Goal: Task Accomplishment & Management: Complete application form

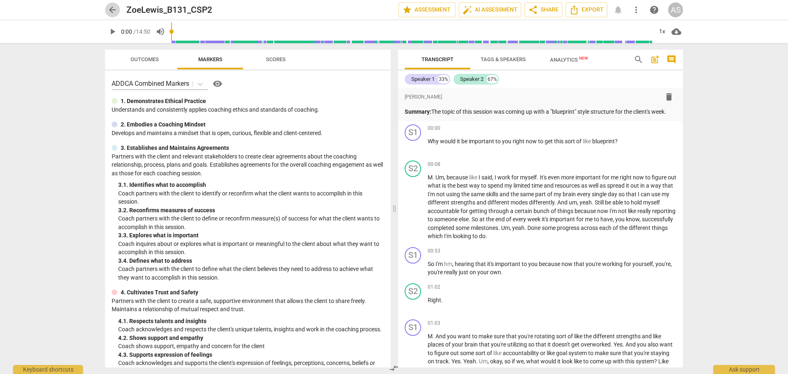
click at [113, 11] on span "arrow_back" at bounding box center [113, 10] width 10 height 10
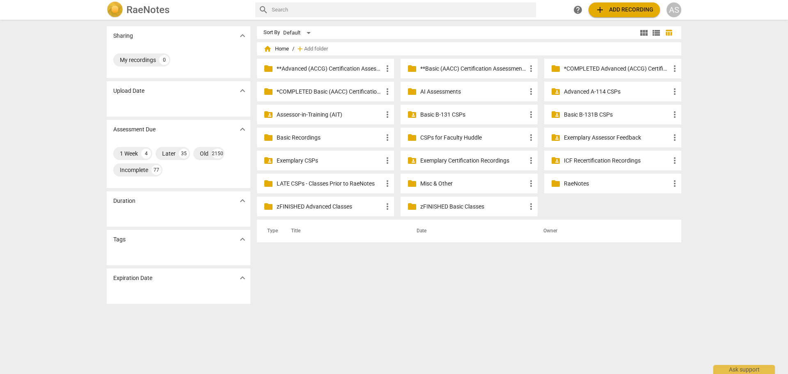
click at [493, 115] on p "Basic B-131 CSPs" at bounding box center [473, 114] width 106 height 9
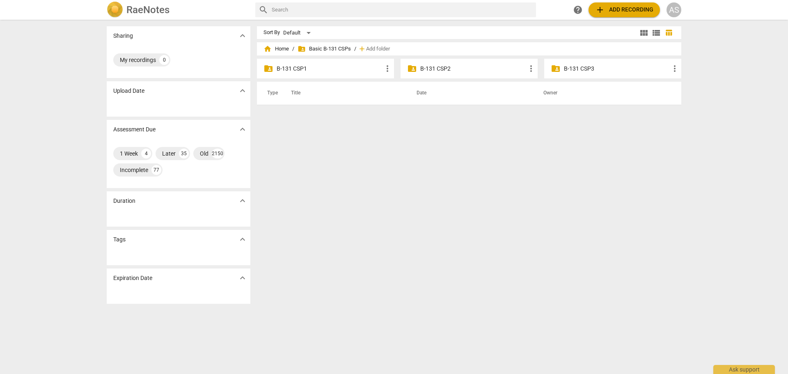
click at [454, 73] on div "folder_shared B-131 CSP2 more_vert" at bounding box center [469, 69] width 137 height 20
click at [453, 65] on p "B-131 CSP2" at bounding box center [473, 68] width 106 height 9
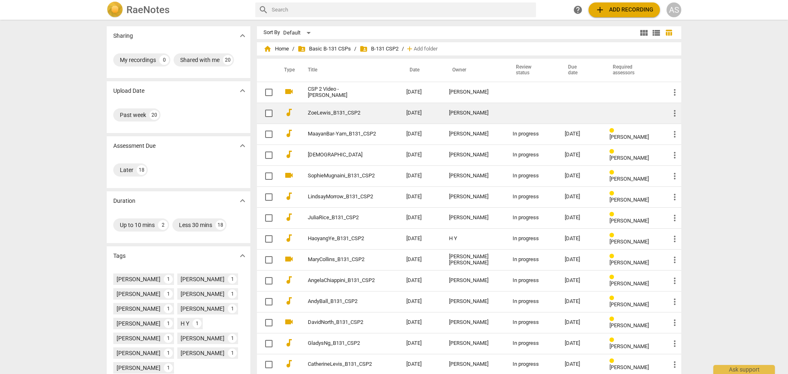
click at [515, 115] on td at bounding box center [532, 113] width 53 height 21
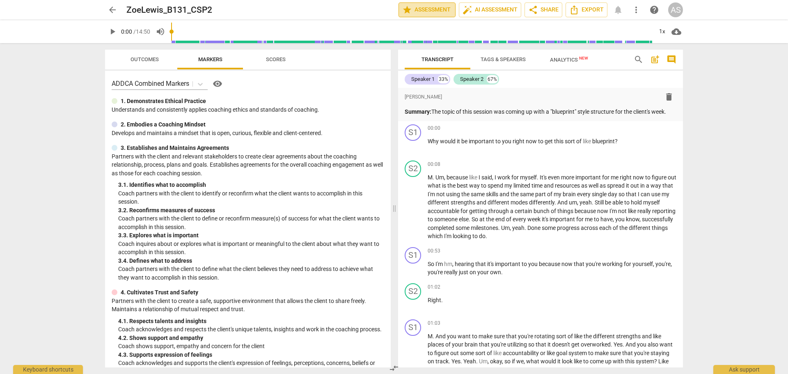
click at [427, 7] on span "star Assessment" at bounding box center [427, 10] width 50 height 10
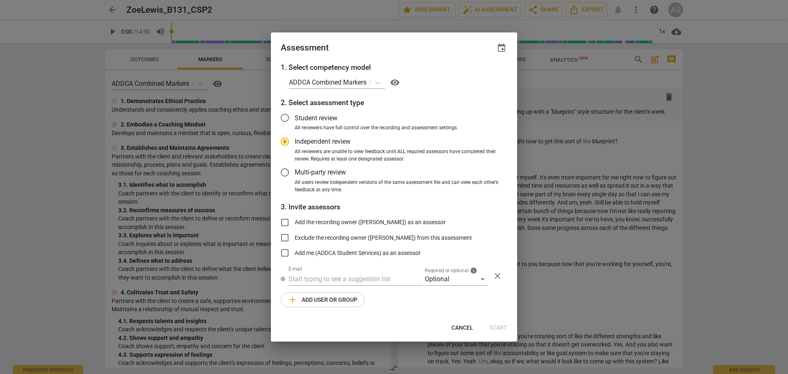
click at [511, 52] on div "Assessment event" at bounding box center [394, 47] width 246 height 30
click at [504, 50] on span "event" at bounding box center [502, 48] width 10 height 10
radio input "false"
click at [480, 74] on input "date" at bounding box center [452, 76] width 57 height 12
type input "2025-08-26"
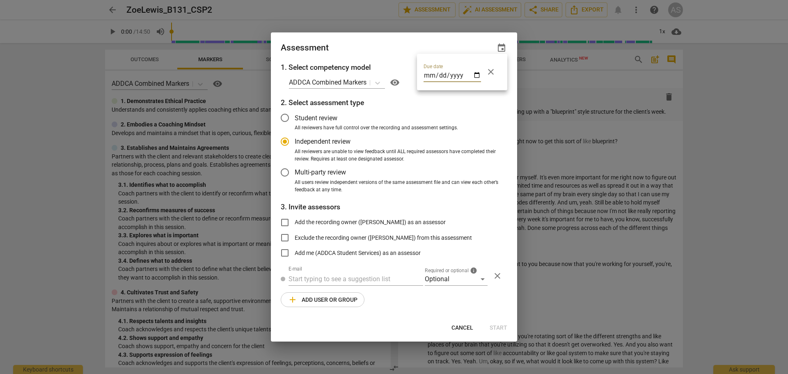
click at [401, 44] on div at bounding box center [394, 187] width 788 height 374
click at [444, 275] on div "Optional" at bounding box center [456, 279] width 63 height 13
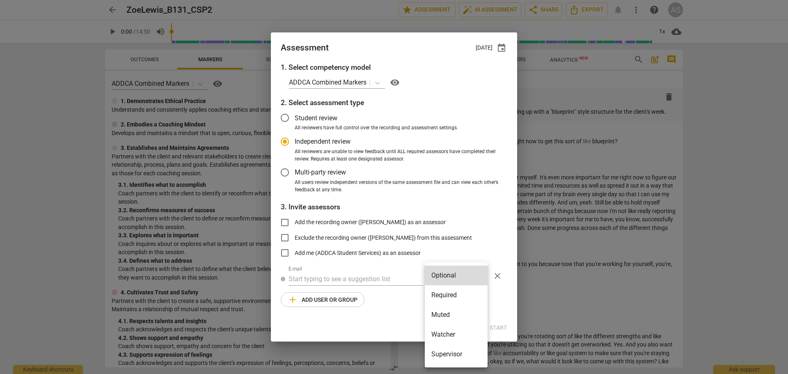
click at [454, 290] on li "Required" at bounding box center [456, 295] width 63 height 20
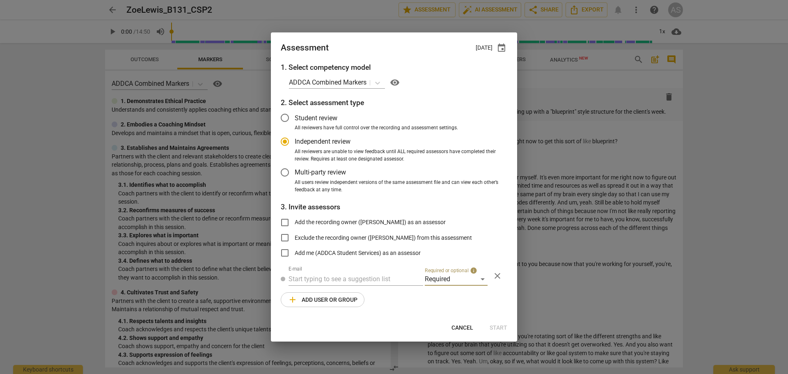
radio input "false"
click at [331, 272] on div "E-mail" at bounding box center [356, 276] width 135 height 20
click at [332, 282] on input "text" at bounding box center [356, 279] width 135 height 13
type input "marci@add"
click at [349, 296] on span "marci@add" at bounding box center [382, 295] width 66 height 8
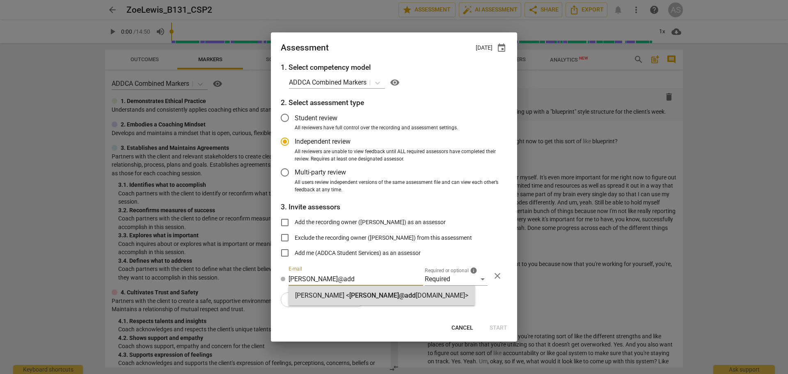
radio input "false"
type input "Marci Rubin <marci@addca.com>"
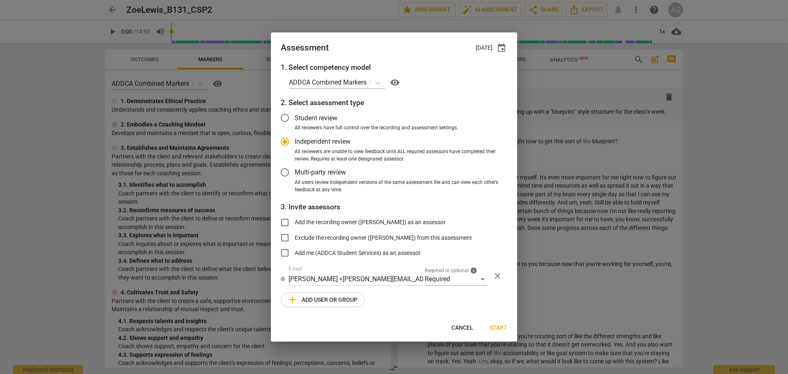
click at [329, 299] on span "add Add user or group" at bounding box center [323, 300] width 70 height 10
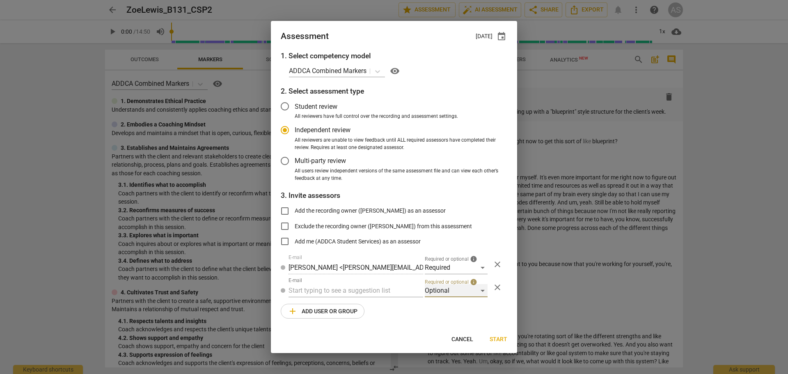
click at [444, 289] on div "Optional" at bounding box center [456, 290] width 63 height 13
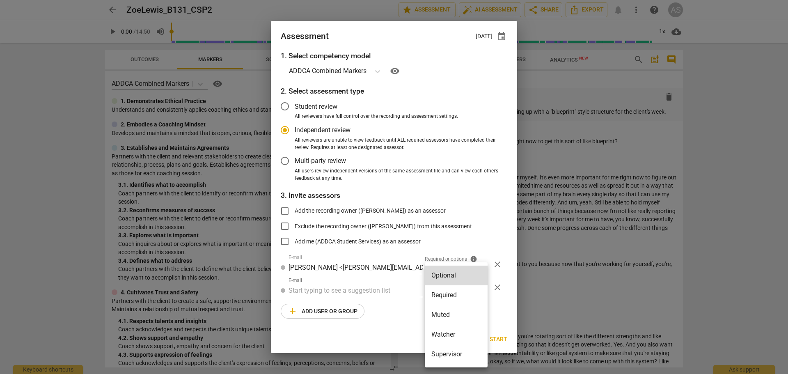
click at [444, 309] on li "Muted" at bounding box center [456, 315] width 63 height 20
radio input "false"
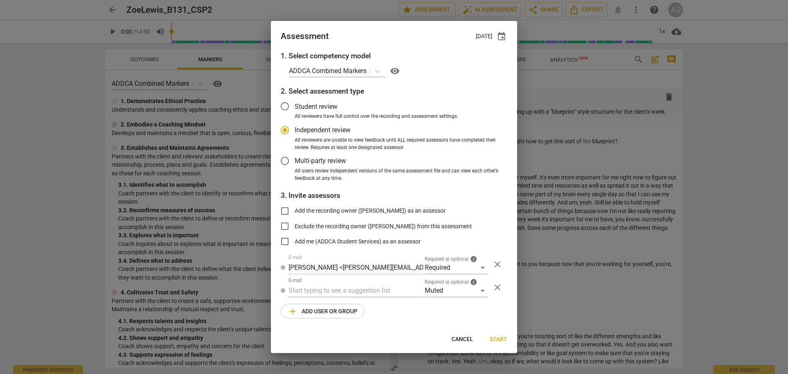
click at [388, 298] on div "1. Select competency model ADDCA Combined Markers visibility 2. Select assessme…" at bounding box center [394, 189] width 246 height 278
click at [388, 293] on input "text" at bounding box center [356, 290] width 135 height 13
type input "131"
click at [363, 305] on div "Basic B- 131 CSPs" at bounding box center [356, 307] width 135 height 20
radio input "false"
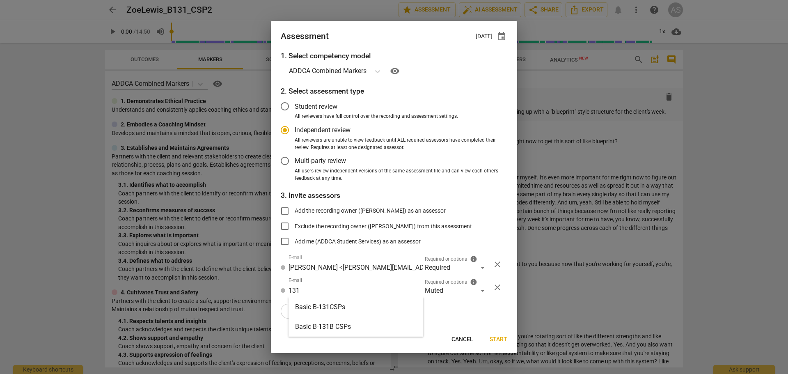
type input "Basic B-131 CSPs"
click at [499, 339] on span "Start" at bounding box center [499, 339] width 18 height 8
radio input "false"
type input "Maayan Bar-Yam <playsculptor@gmail.com>"
type input "Marci Rubin <marci@addca.com>"
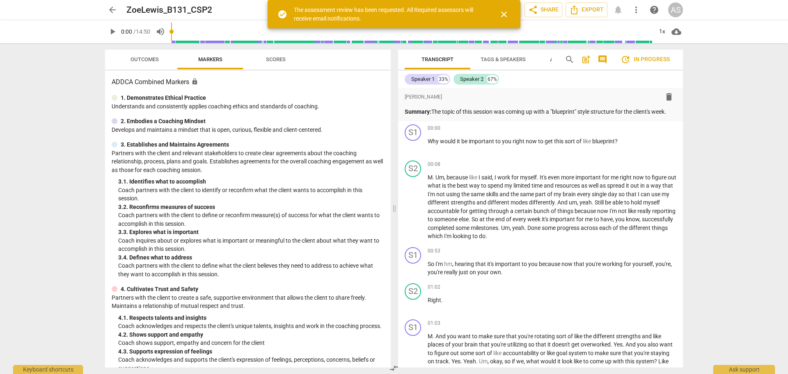
click at [112, 9] on span "arrow_back" at bounding box center [113, 10] width 10 height 10
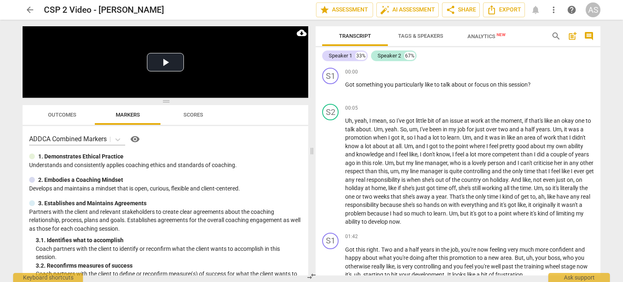
click at [0, 0] on span "edit" at bounding box center [0, 0] width 0 height 0
click at [128, 9] on input "CSP 2 Video - [PERSON_NAME]" at bounding box center [162, 10] width 236 height 16
type input "JamesDibb-Simkin_B131_CSP2"
click at [285, 9] on span "done" at bounding box center [287, 10] width 10 height 10
click at [33, 9] on span "arrow_back" at bounding box center [30, 10] width 10 height 10
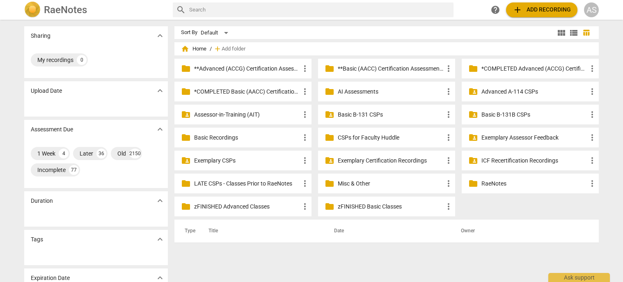
click at [403, 114] on p "Basic B-131 CSPs" at bounding box center [391, 114] width 106 height 9
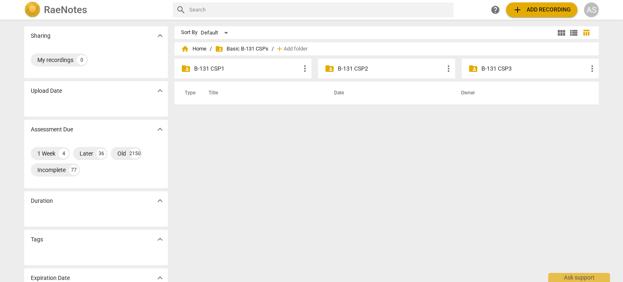
click at [376, 71] on p "B-131 CSP2" at bounding box center [391, 68] width 106 height 9
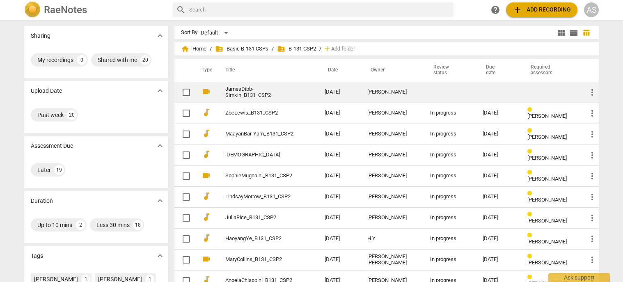
click at [389, 92] on div "[PERSON_NAME]" at bounding box center [392, 92] width 50 height 6
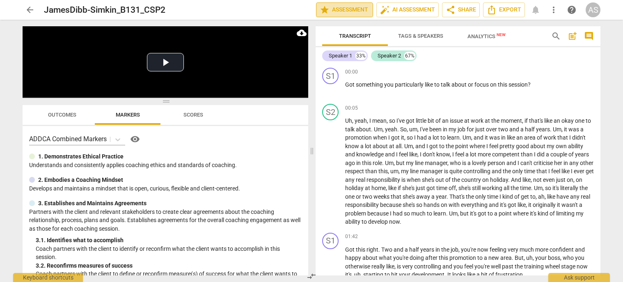
click at [338, 7] on span "star Assessment" at bounding box center [345, 10] width 50 height 10
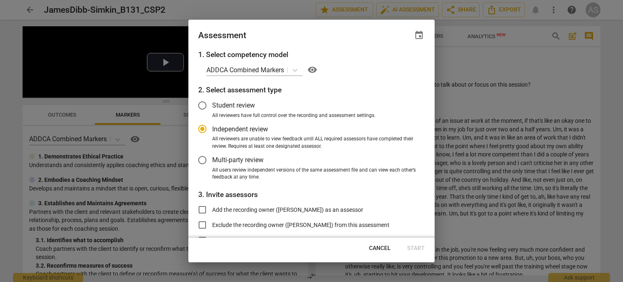
click at [420, 34] on span "event" at bounding box center [419, 35] width 10 height 10
radio input "false"
click at [391, 64] on input "date" at bounding box center [369, 63] width 57 height 12
type input "[DATE]"
click at [369, 201] on div at bounding box center [311, 141] width 623 height 282
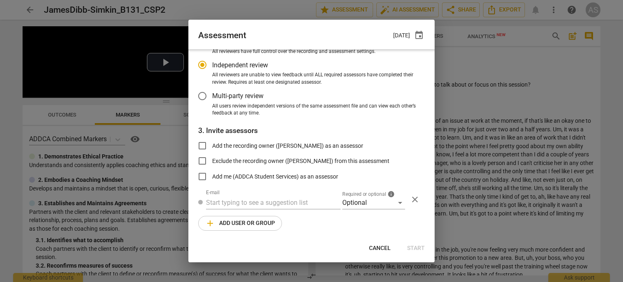
scroll to position [67, 0]
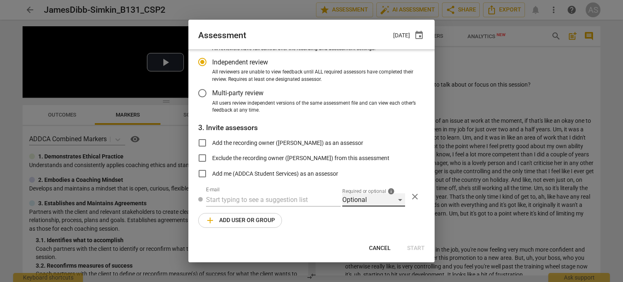
click at [370, 198] on div "Optional" at bounding box center [373, 199] width 63 height 13
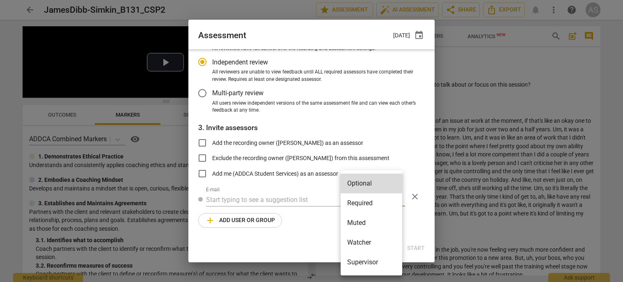
click at [372, 207] on li "Required" at bounding box center [372, 203] width 62 height 20
radio input "false"
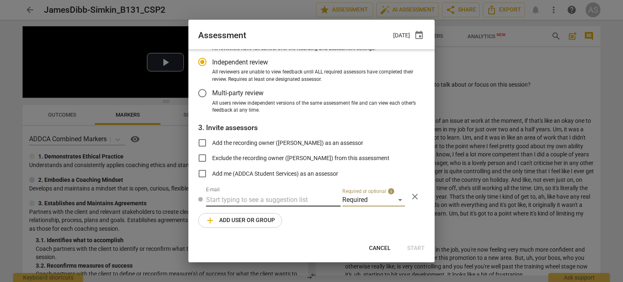
click at [269, 196] on input "text" at bounding box center [273, 199] width 135 height 13
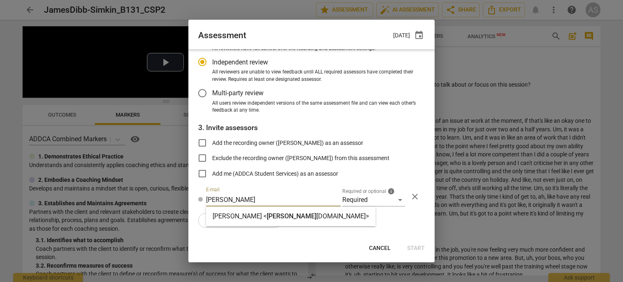
type input "linda@add"
click at [271, 211] on div "Linda King < linda@add ca.com>" at bounding box center [290, 216] width 169 height 20
radio input "false"
type input "Linda King <linda@addca.com>"
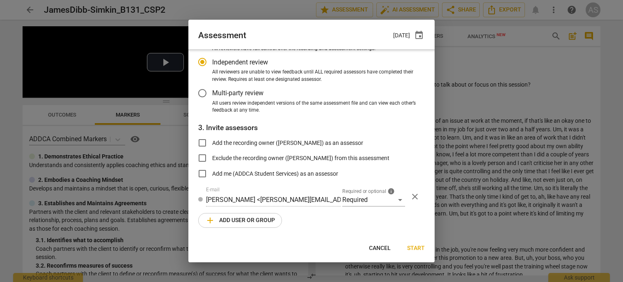
click at [249, 223] on span "add Add user or group" at bounding box center [240, 220] width 70 height 10
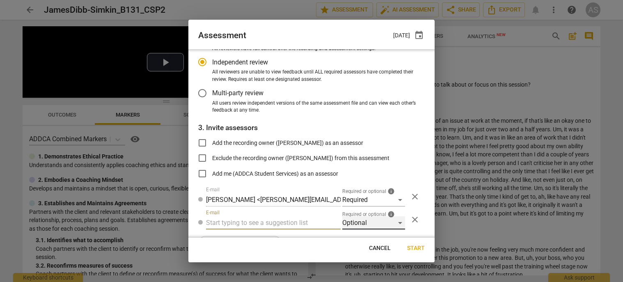
click at [361, 224] on div "Optional" at bounding box center [373, 222] width 63 height 13
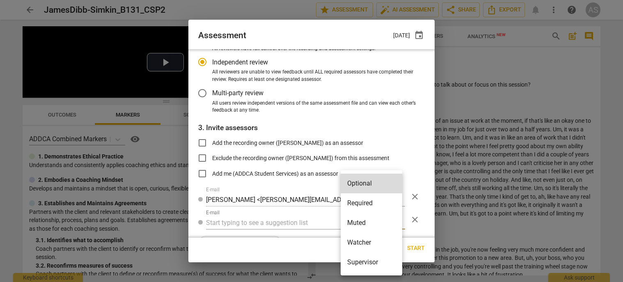
click at [361, 229] on li "Muted" at bounding box center [372, 223] width 62 height 20
radio input "false"
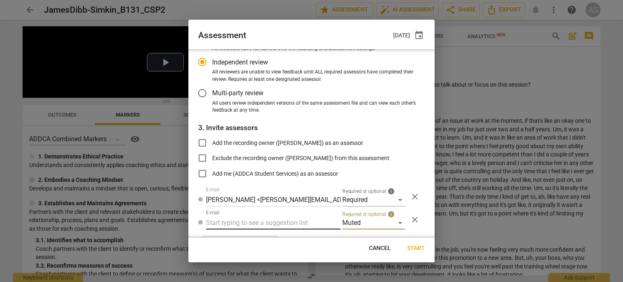
click at [268, 221] on input "text" at bounding box center [273, 222] width 135 height 13
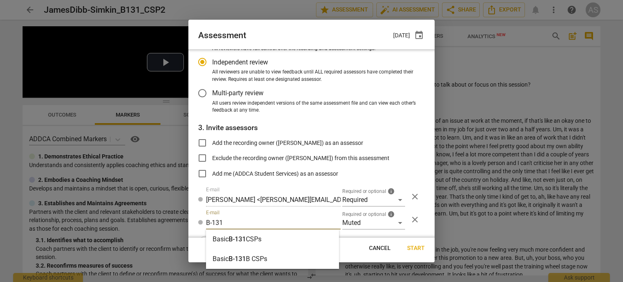
type input "B-131"
click at [261, 235] on strong "CSPs" at bounding box center [254, 239] width 16 height 8
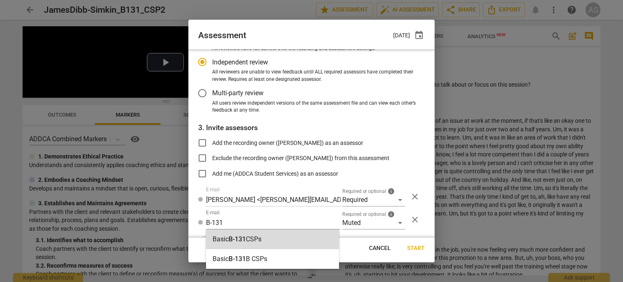
radio input "false"
type input "Basic B-131 CSPs"
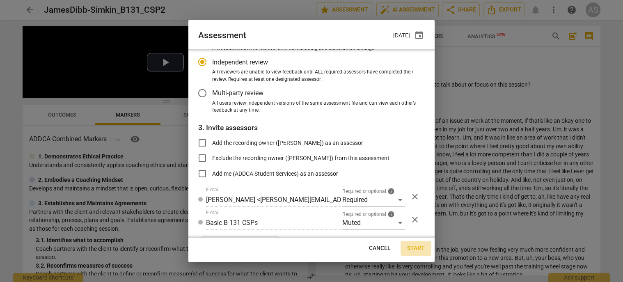
click at [422, 246] on span "Start" at bounding box center [416, 248] width 18 height 8
radio input "false"
type input "Maayan Bar-Yam <playsculptor@gmail.com>"
type input "Zhou Jiang <zhou-jiang@outlook.com>"
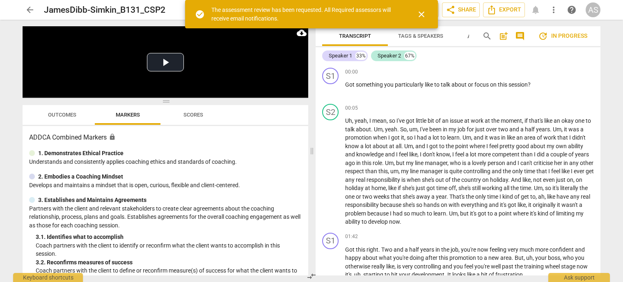
click at [30, 10] on span "arrow_back" at bounding box center [30, 10] width 10 height 10
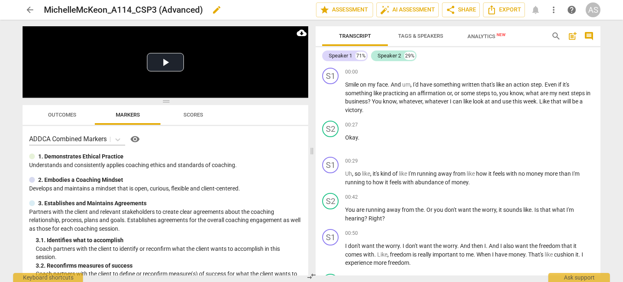
click at [218, 12] on span "edit" at bounding box center [217, 10] width 10 height 10
drag, startPoint x: 213, startPoint y: 11, endPoint x: 160, endPoint y: 11, distance: 52.9
click at [160, 11] on input "MichelleMcKeon_A114_CSP3 (Advanced)" at bounding box center [162, 10] width 236 height 16
type input "MichelleMcKeon_A114_CSP3"
drag, startPoint x: 280, startPoint y: 12, endPoint x: 282, endPoint y: 7, distance: 5.2
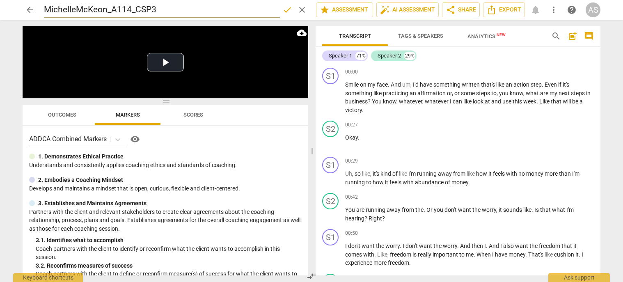
click at [282, 12] on span "done" at bounding box center [287, 10] width 10 height 10
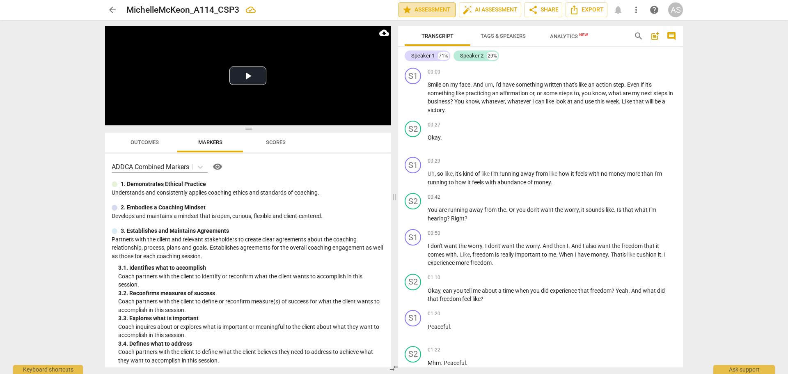
click at [435, 9] on span "star Assessment" at bounding box center [427, 10] width 50 height 10
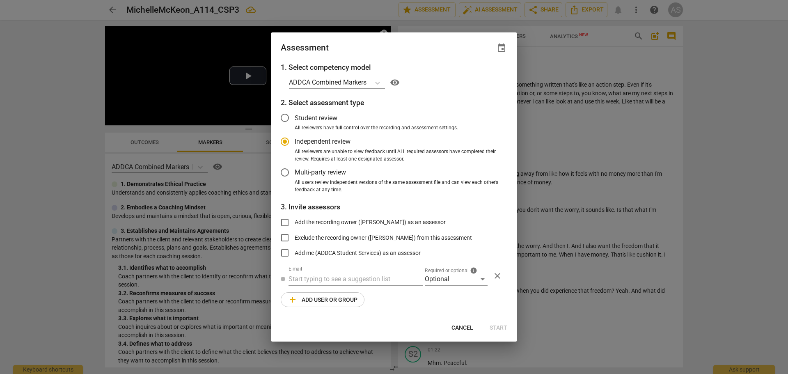
click at [508, 50] on div "Assessment event" at bounding box center [394, 47] width 246 height 30
click at [504, 48] on span "event" at bounding box center [502, 48] width 10 height 10
click at [481, 76] on span "close" at bounding box center [491, 72] width 20 height 10
radio input "false"
click at [499, 44] on span "event" at bounding box center [502, 48] width 10 height 10
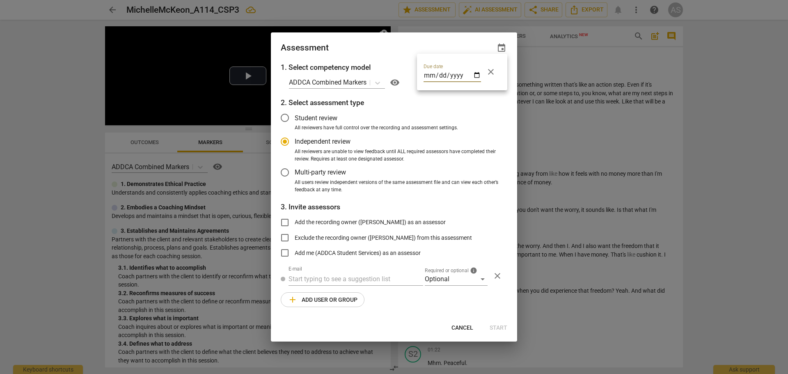
click at [477, 71] on input "date" at bounding box center [452, 76] width 57 height 12
type input "2025-08-27"
click at [419, 46] on div at bounding box center [394, 187] width 788 height 374
click at [449, 277] on div "Optional" at bounding box center [456, 279] width 63 height 13
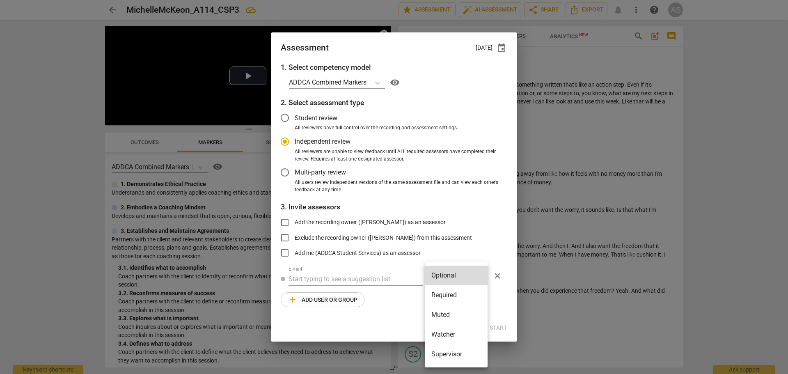
click at [452, 282] on li "Required" at bounding box center [456, 295] width 63 height 20
radio input "false"
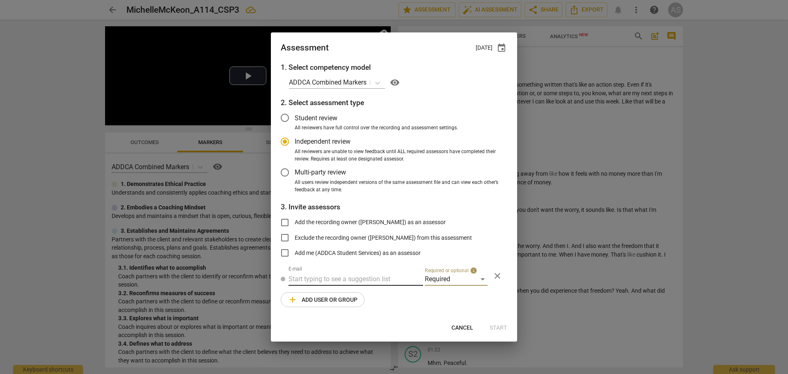
click at [382, 281] on input "text" at bounding box center [356, 279] width 135 height 13
type input "linda@add"
click at [399, 282] on strong "[DOMAIN_NAME]>" at bounding box center [425, 295] width 53 height 8
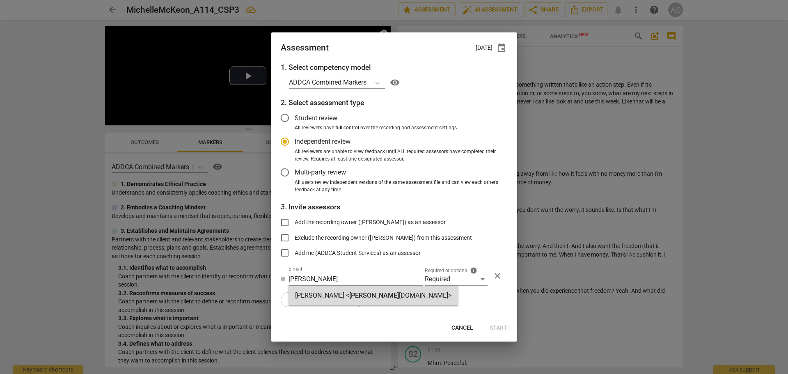
radio input "false"
type input "Linda King <linda@addca.com>"
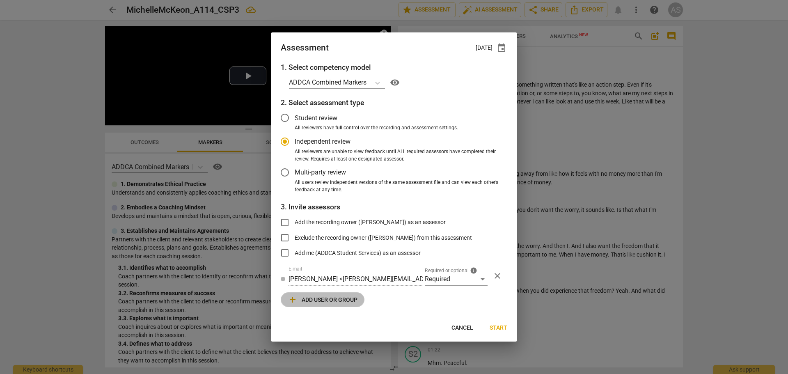
drag, startPoint x: 329, startPoint y: 299, endPoint x: 406, endPoint y: 298, distance: 77.2
click at [330, 282] on span "add Add user or group" at bounding box center [323, 300] width 70 height 10
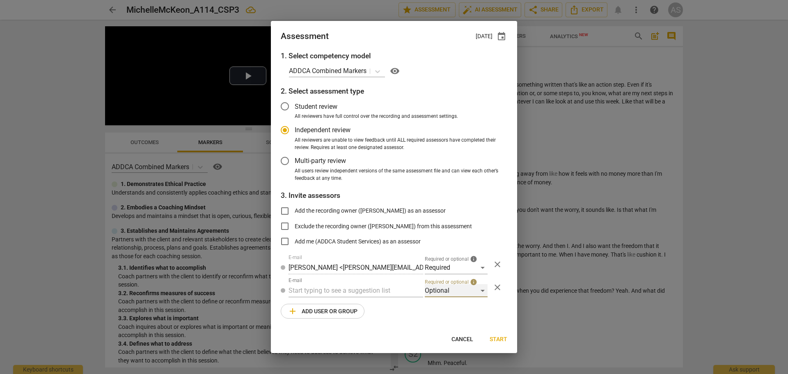
click at [452, 282] on div "Optional" at bounding box center [456, 290] width 63 height 13
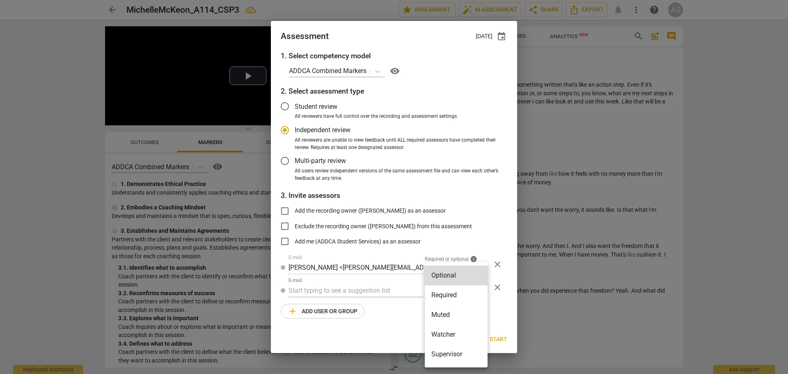
click at [452, 282] on li "Muted" at bounding box center [456, 315] width 63 height 20
radio input "false"
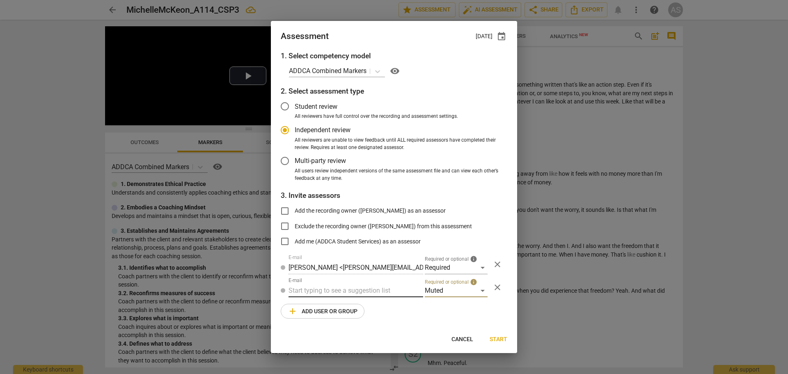
click at [295, 282] on input "text" at bounding box center [356, 290] width 135 height 13
type input "A-114"
click at [318, 282] on strong "Advanced" at bounding box center [309, 307] width 29 height 8
radio input "false"
type input "Advanced A-114 CSPs"
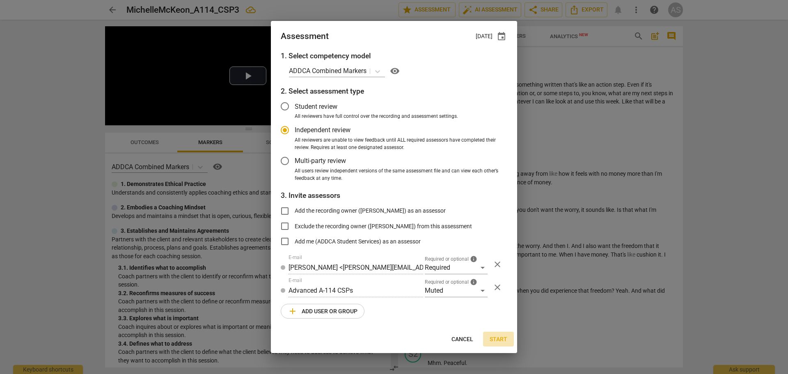
click at [498, 282] on span "Start" at bounding box center [499, 339] width 18 height 8
radio input "false"
type input "Caroline Carrier <caroline.carrier@proton.me>"
type input "Michelle McKeon <michelle@atriumacademics.com>"
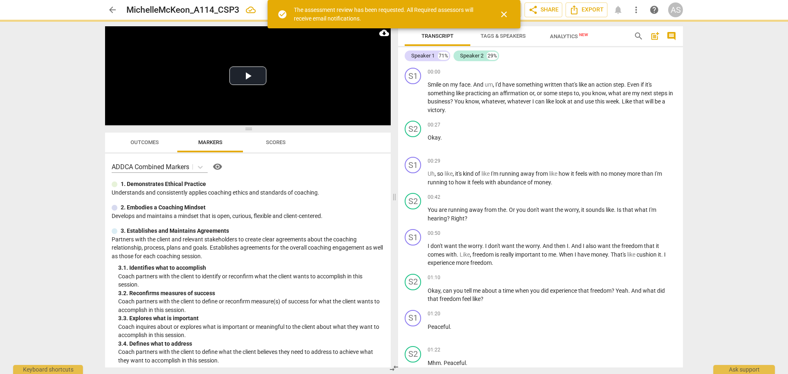
click at [112, 8] on span "arrow_back" at bounding box center [113, 10] width 10 height 10
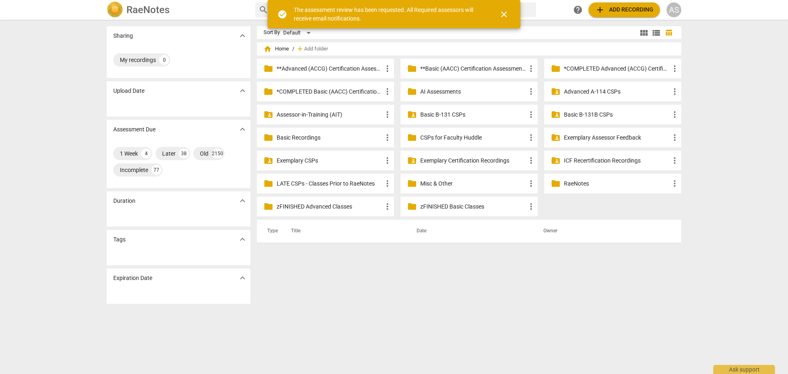
click at [591, 91] on p "Advanced A-114 CSPs" at bounding box center [617, 91] width 106 height 9
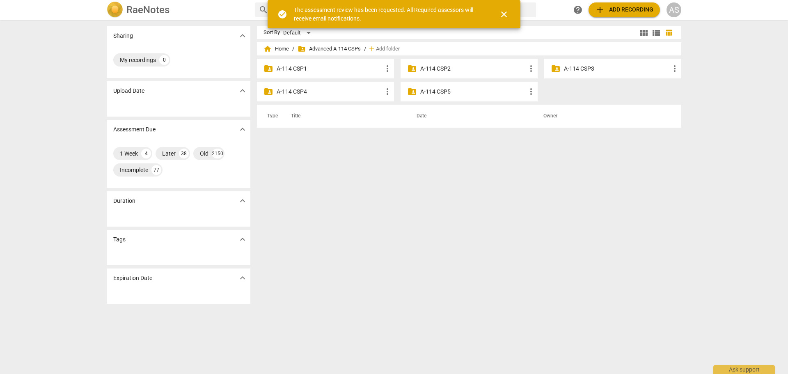
click at [608, 70] on p "A-114 CSP3" at bounding box center [617, 68] width 106 height 9
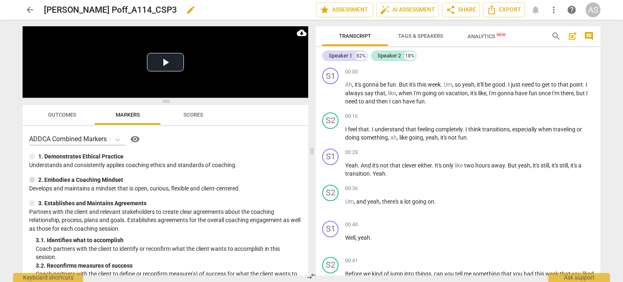
click at [186, 8] on span "edit" at bounding box center [191, 10] width 10 height 10
click at [68, 11] on input "Adam Poff_A114_CSP3" at bounding box center [162, 10] width 236 height 16
type input "AdamPoff_A114_CSP3"
click at [280, 9] on span "done" at bounding box center [287, 10] width 15 height 10
click at [333, 13] on span "star Assessment" at bounding box center [345, 10] width 50 height 10
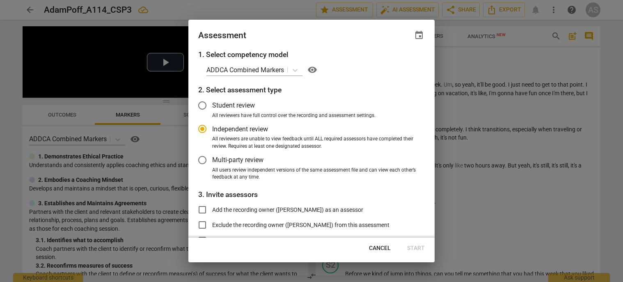
radio input "false"
click at [424, 34] on span "event" at bounding box center [418, 35] width 11 height 10
click at [396, 60] on input "date" at bounding box center [369, 63] width 57 height 12
type input "[DATE]"
click at [332, 37] on div at bounding box center [311, 141] width 623 height 282
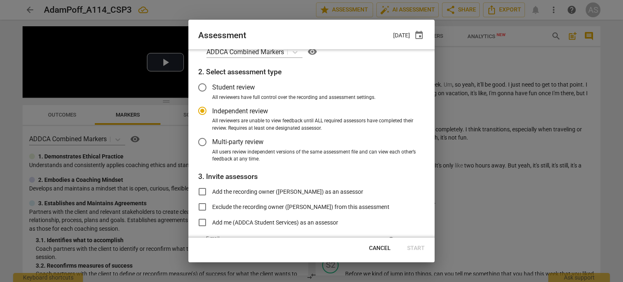
scroll to position [67, 0]
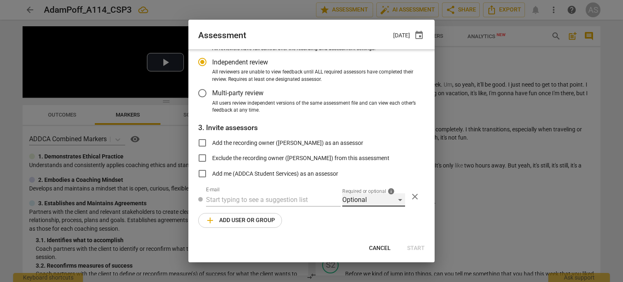
click at [365, 196] on div "Optional" at bounding box center [373, 199] width 63 height 13
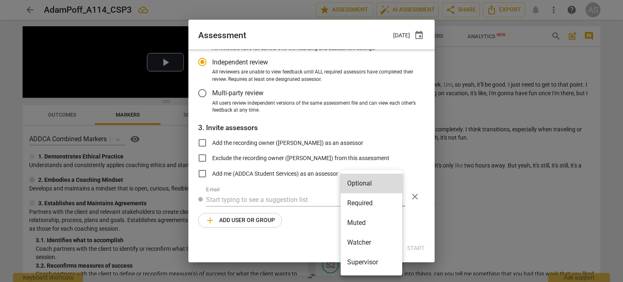
click at [366, 206] on li "Required" at bounding box center [372, 203] width 62 height 20
radio input "false"
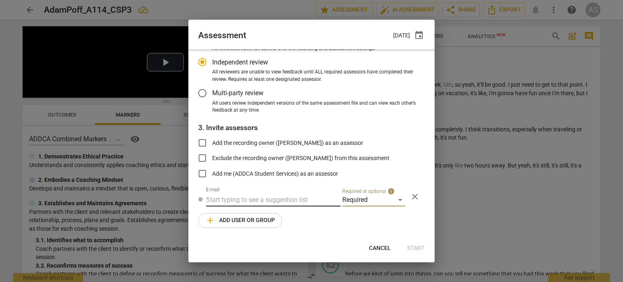
click at [286, 200] on input "text" at bounding box center [273, 199] width 135 height 13
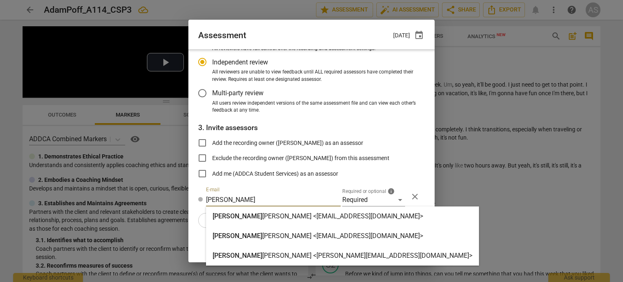
type input "cathy"
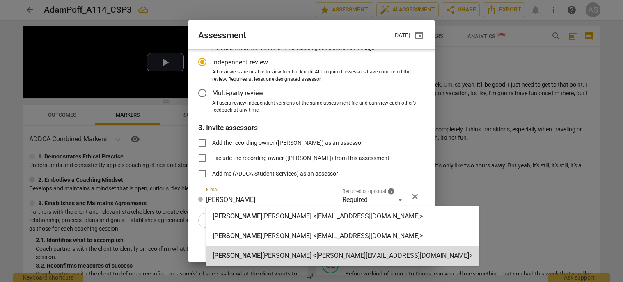
click at [282, 256] on strong "Rashidian <cathy@addca.com>" at bounding box center [367, 256] width 210 height 8
radio input "false"
type input "Cathy Rashidian <cathy@addca.com>"
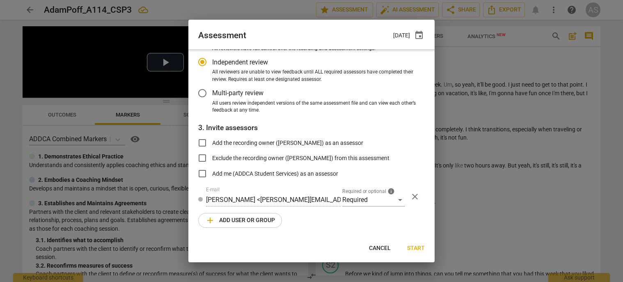
click at [267, 218] on span "add Add user or group" at bounding box center [240, 220] width 70 height 10
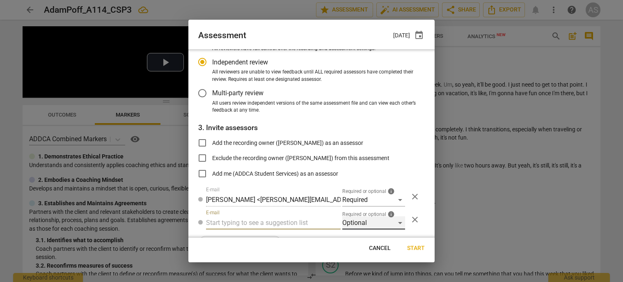
click at [373, 225] on div "Optional" at bounding box center [373, 222] width 63 height 13
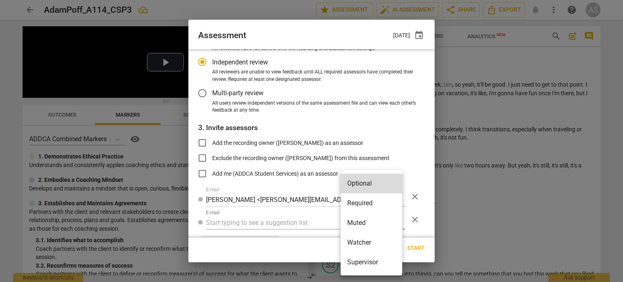
click at [357, 229] on li "Muted" at bounding box center [372, 223] width 62 height 20
radio input "false"
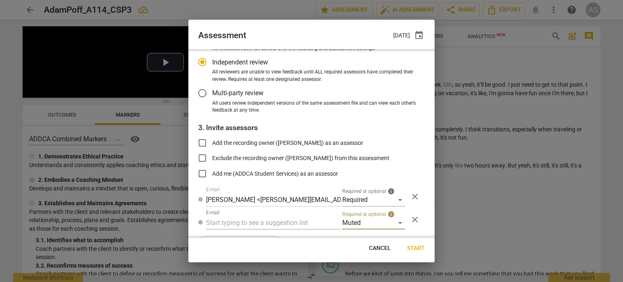
click at [311, 223] on div at bounding box center [311, 141] width 623 height 282
click at [311, 223] on input "text" at bounding box center [273, 222] width 135 height 13
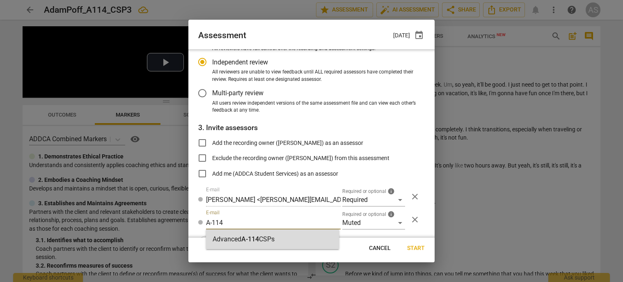
type input "A-114"
click at [296, 236] on div "Advanced A-114 CSPs" at bounding box center [272, 239] width 133 height 20
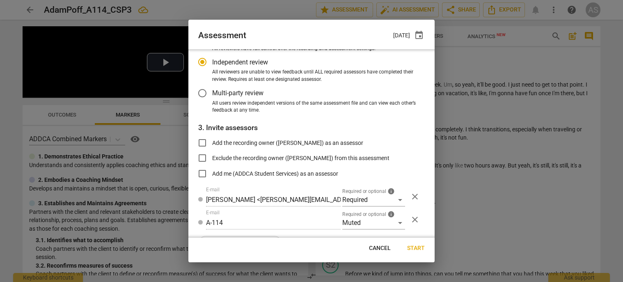
radio input "false"
type input "Advanced A-114 CSPs"
click at [419, 250] on span "Start" at bounding box center [416, 248] width 18 height 8
radio input "false"
type input "[PERSON_NAME] <[PERSON_NAME][EMAIL_ADDRESS][DOMAIN_NAME]>"
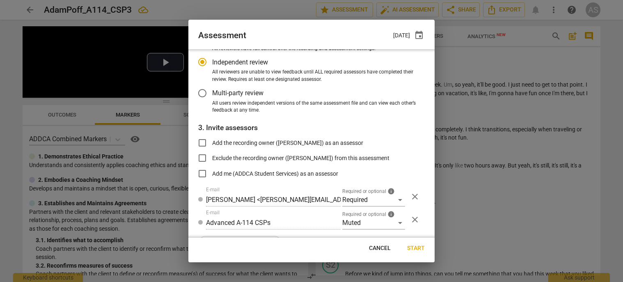
type input "[PERSON_NAME] <[PERSON_NAME][EMAIL_ADDRESS][DOMAIN_NAME]>"
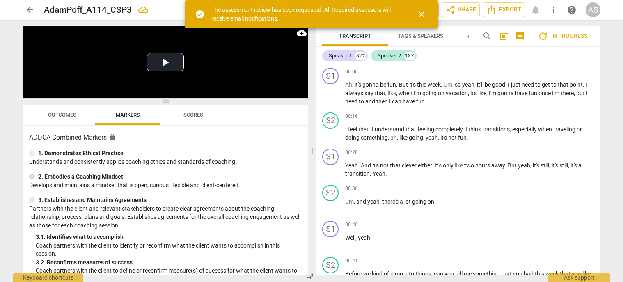
click at [29, 9] on span "arrow_back" at bounding box center [30, 10] width 10 height 10
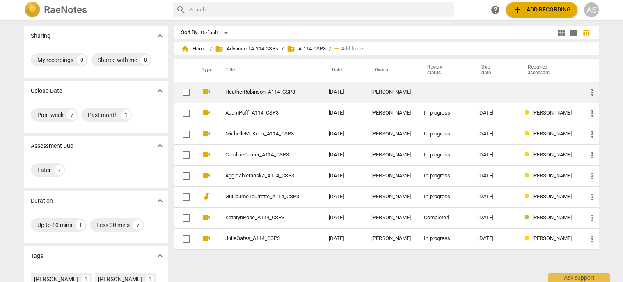
click at [286, 85] on td "HeatherRobinson_A114_CSP3" at bounding box center [268, 92] width 107 height 21
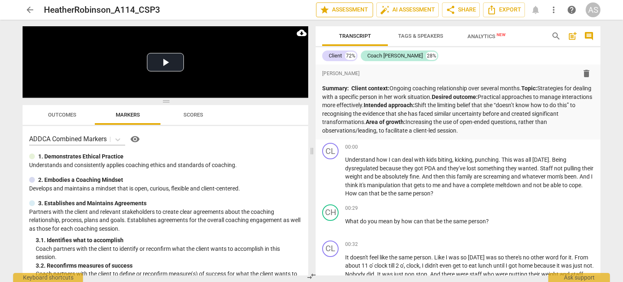
click at [346, 6] on span "star Assessment" at bounding box center [345, 10] width 50 height 10
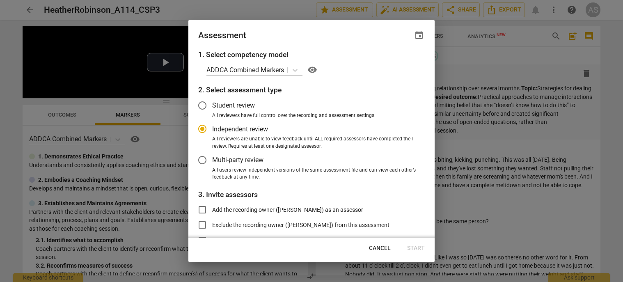
click at [420, 35] on span "event" at bounding box center [419, 35] width 10 height 10
radio input "false"
click at [394, 60] on input "date" at bounding box center [369, 63] width 57 height 12
type input "[DATE]"
click at [327, 37] on div at bounding box center [311, 141] width 623 height 282
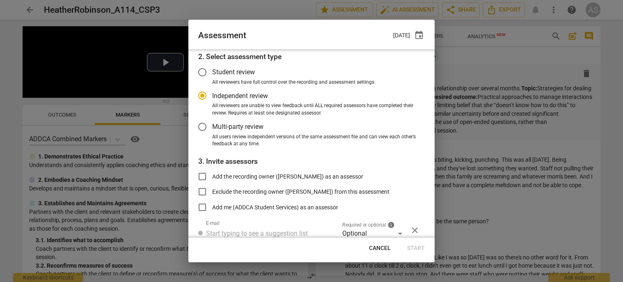
scroll to position [67, 0]
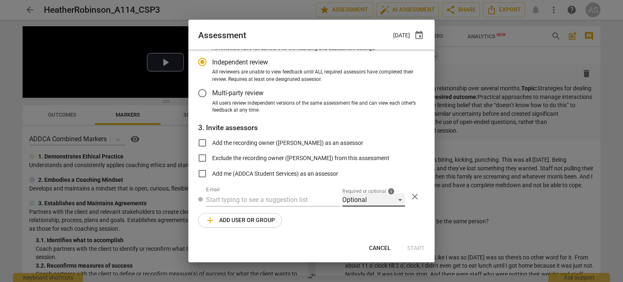
click at [360, 199] on div "Optional" at bounding box center [373, 199] width 63 height 13
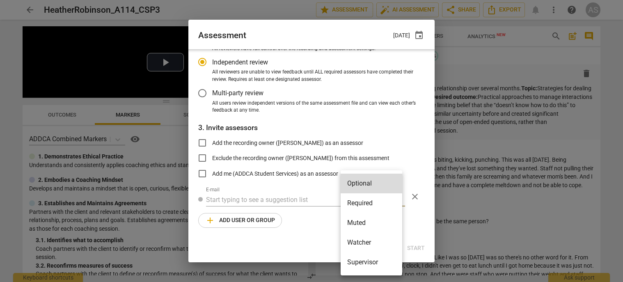
click at [360, 205] on li "Required" at bounding box center [372, 203] width 62 height 20
radio input "false"
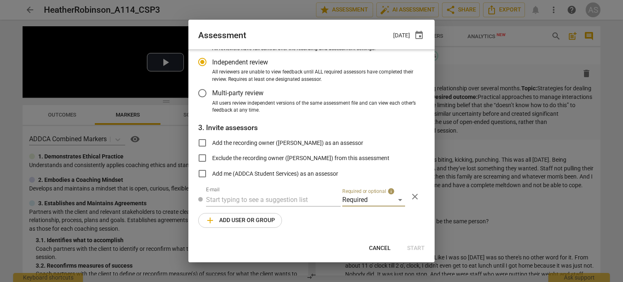
click at [245, 207] on div "1. Select competency model ADDCA Combined Markers visibility 2. Select assessme…" at bounding box center [311, 143] width 246 height 188
click at [244, 202] on input "text" at bounding box center [273, 199] width 135 height 13
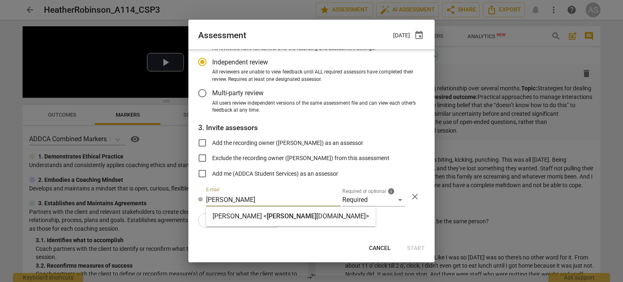
type input "brett@add"
click at [242, 212] on strong "Brett Weggelaar <" at bounding box center [240, 216] width 54 height 8
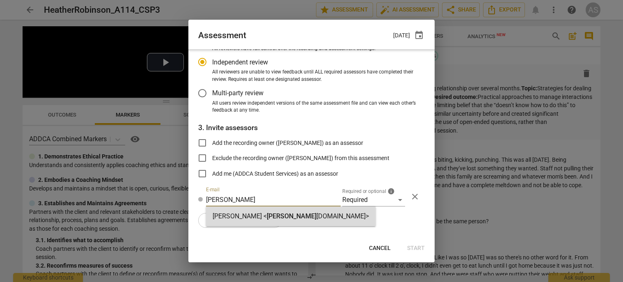
radio input "false"
type input "Brett Weggelaar <brett@addca.com>"
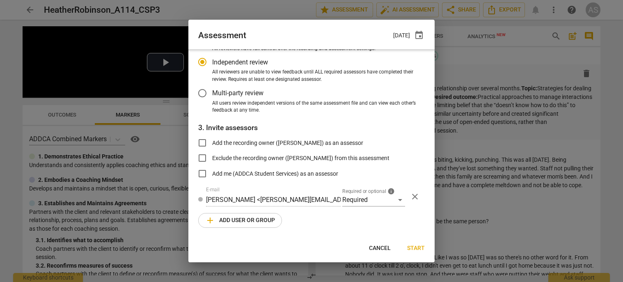
click at [238, 221] on span "add Add user or group" at bounding box center [240, 220] width 70 height 10
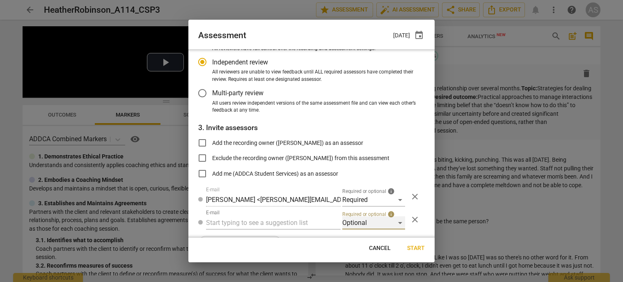
click at [377, 222] on div "Optional" at bounding box center [373, 222] width 63 height 13
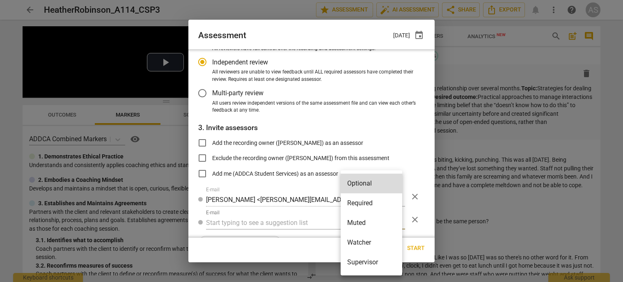
click at [374, 221] on li "Muted" at bounding box center [372, 223] width 62 height 20
radio input "false"
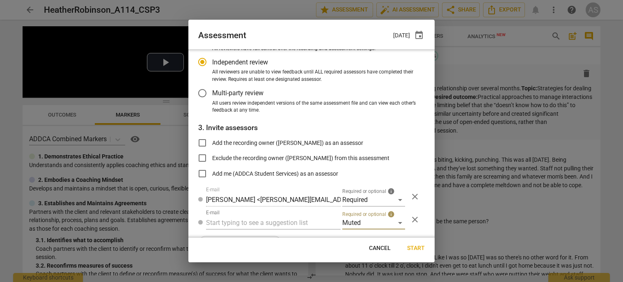
click at [260, 217] on input "text" at bounding box center [273, 222] width 135 height 13
type input "A-114"
click at [259, 239] on span "A-114" at bounding box center [250, 239] width 18 height 8
radio input "false"
type input "Advanced A-114 CSPs"
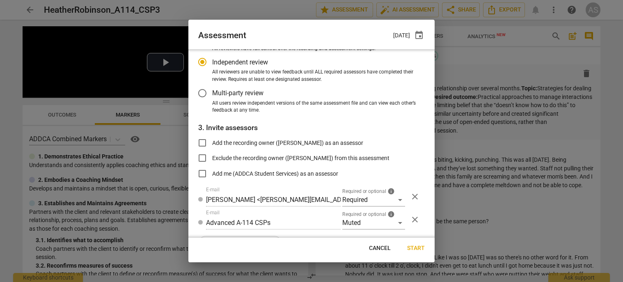
click at [412, 246] on span "Start" at bounding box center [416, 248] width 18 height 8
radio input "false"
type input "[PERSON_NAME] <[PERSON_NAME][EMAIL_ADDRESS][DOMAIN_NAME]>"
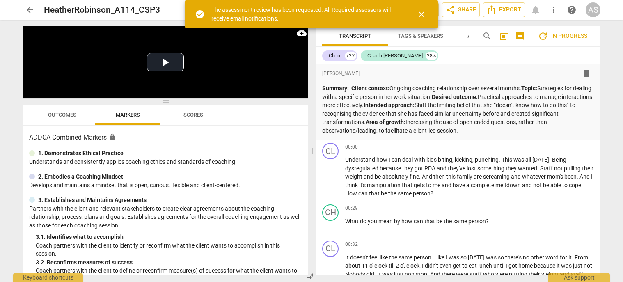
click at [28, 9] on span "arrow_back" at bounding box center [30, 10] width 10 height 10
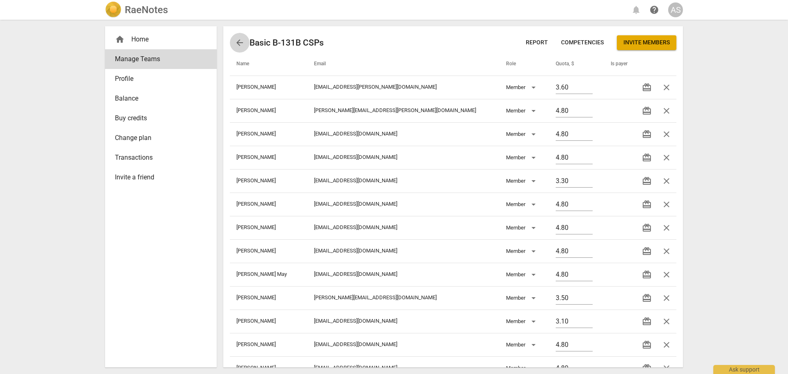
click at [240, 43] on span "arrow_back" at bounding box center [240, 43] width 10 height 10
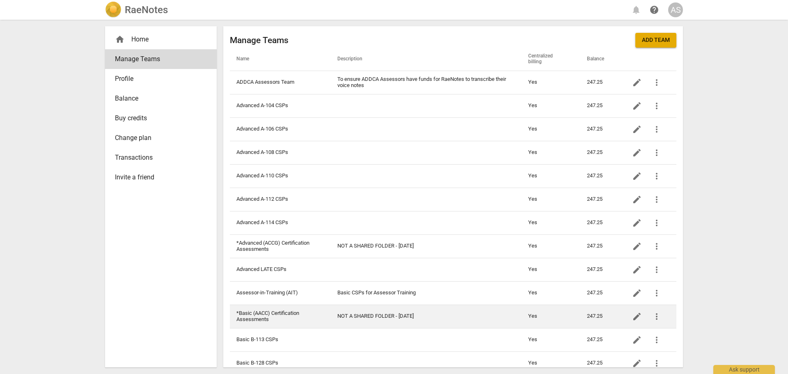
click at [300, 308] on td "*Basic (AACC) Certification Assessments" at bounding box center [280, 316] width 101 height 23
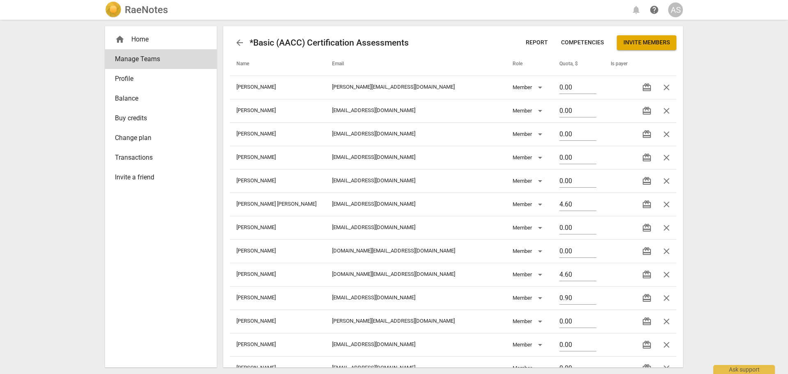
click at [648, 44] on span "Invite members" at bounding box center [646, 43] width 46 height 8
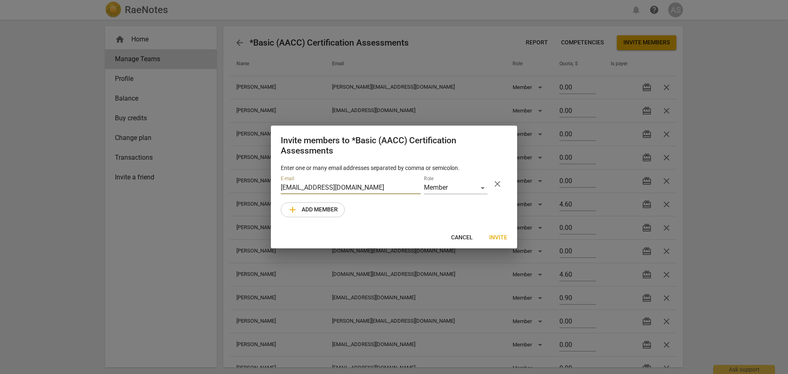
type input "[EMAIL_ADDRESS][DOMAIN_NAME]"
click at [500, 238] on span "Invite" at bounding box center [498, 238] width 18 height 8
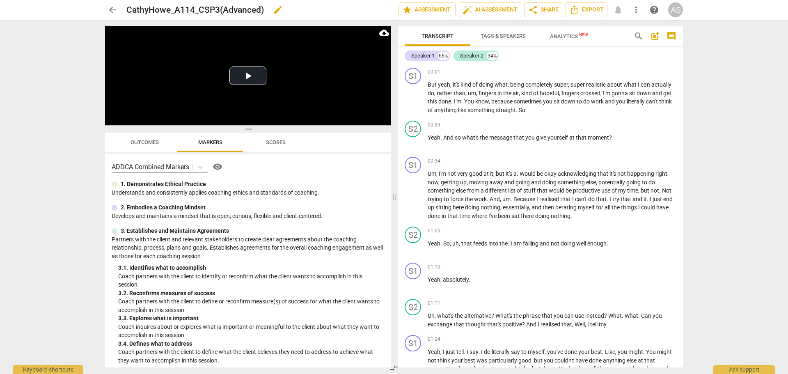
click at [282, 11] on span "edit" at bounding box center [278, 10] width 10 height 10
type input "CathyHowe_A114_CSP3"
click at [367, 11] on span "done" at bounding box center [370, 10] width 10 height 10
click at [437, 10] on span "star Assessment" at bounding box center [427, 10] width 50 height 10
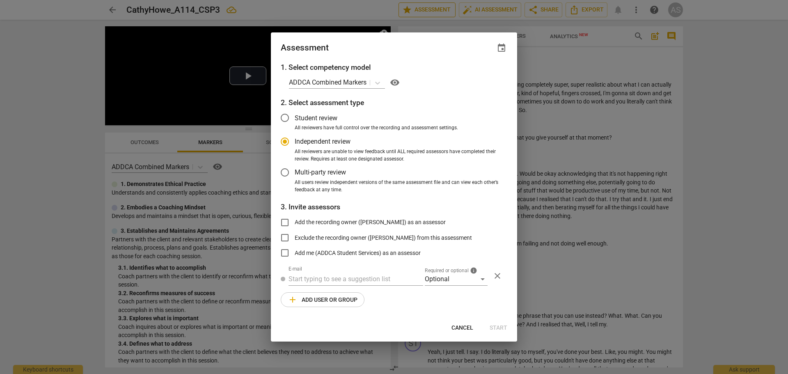
click at [437, 10] on div at bounding box center [394, 187] width 788 height 374
radio input "false"
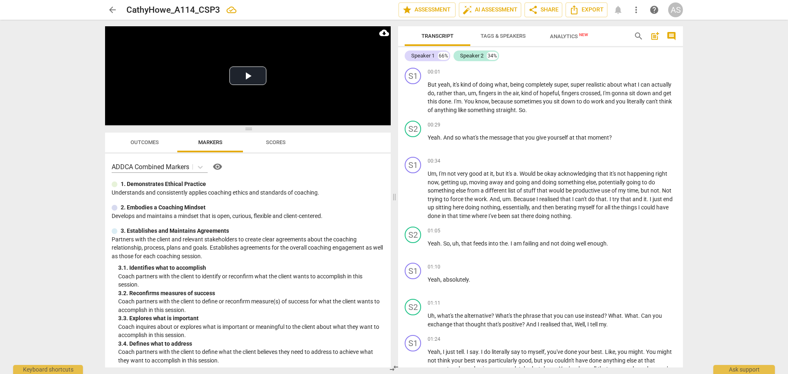
click at [434, 22] on div "Transcript Tags & Speakers Analytics New search post_add comment Speaker 1 66% …" at bounding box center [542, 197] width 295 height 354
click at [437, 6] on span "star Assessment" at bounding box center [427, 10] width 50 height 10
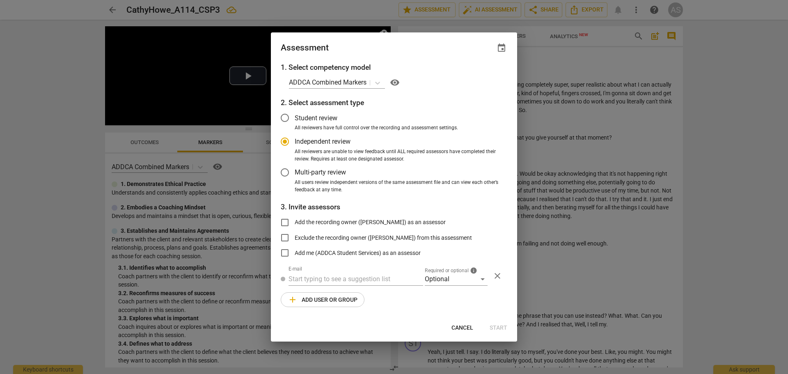
click at [499, 48] on span "event" at bounding box center [502, 48] width 10 height 10
radio input "false"
click at [475, 76] on input "date" at bounding box center [452, 76] width 57 height 12
type input "[DATE]"
click at [400, 41] on div at bounding box center [394, 187] width 788 height 374
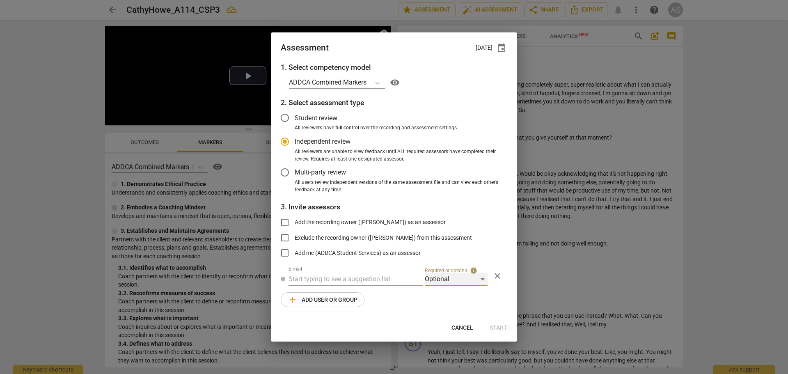
click at [445, 276] on div "Optional" at bounding box center [456, 279] width 63 height 13
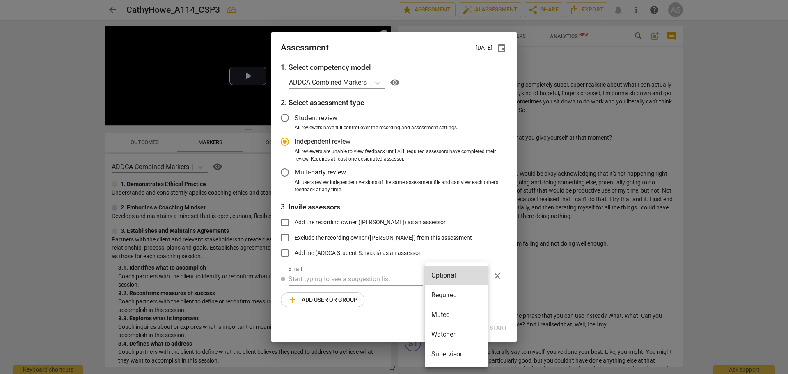
click at [445, 294] on li "Required" at bounding box center [456, 295] width 63 height 20
radio input "false"
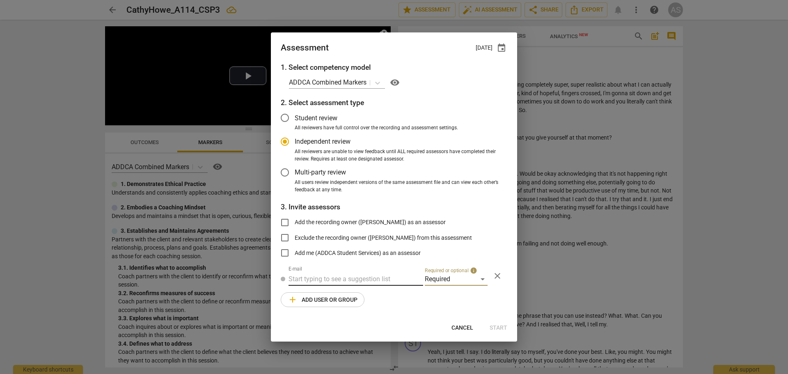
click at [348, 279] on input "text" at bounding box center [356, 279] width 135 height 13
type input "[PERSON_NAME]"
click at [349, 298] on span "[PERSON_NAME]" at bounding box center [374, 295] width 50 height 8
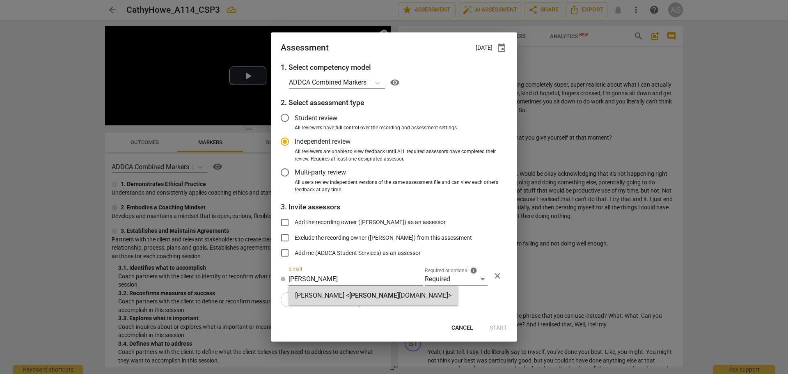
radio input "false"
type input "[PERSON_NAME] <[PERSON_NAME][EMAIL_ADDRESS][DOMAIN_NAME]>"
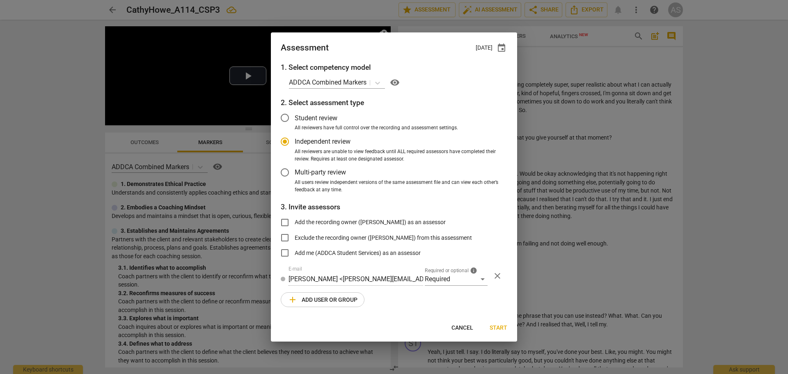
click at [332, 303] on span "add Add user or group" at bounding box center [323, 300] width 70 height 10
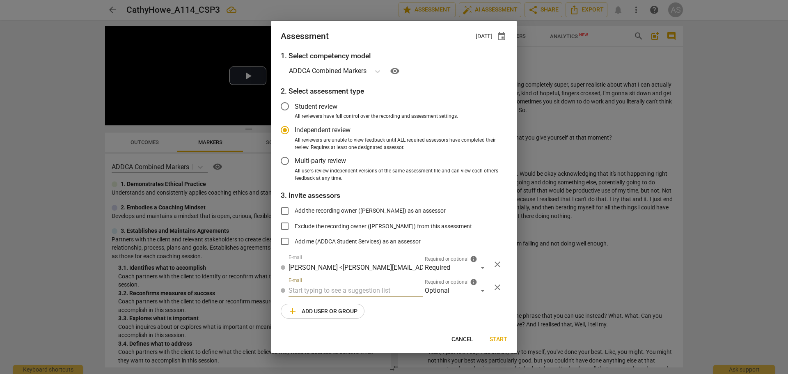
click at [424, 287] on div "Required or optional info Optional close" at bounding box center [465, 287] width 84 height 20
click at [434, 289] on div "Optional" at bounding box center [456, 290] width 63 height 13
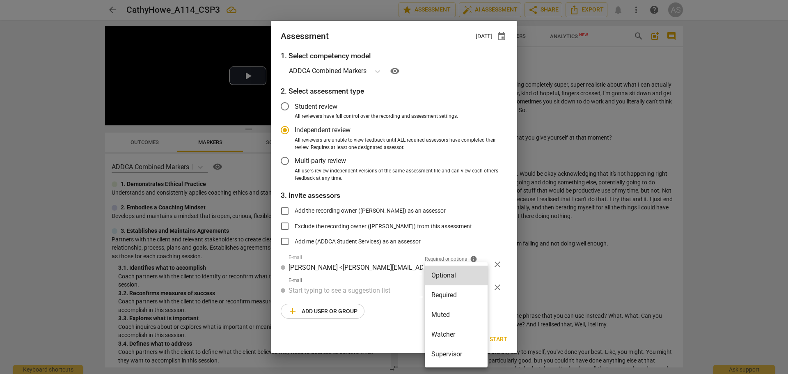
click at [440, 312] on li "Muted" at bounding box center [456, 315] width 63 height 20
radio input "false"
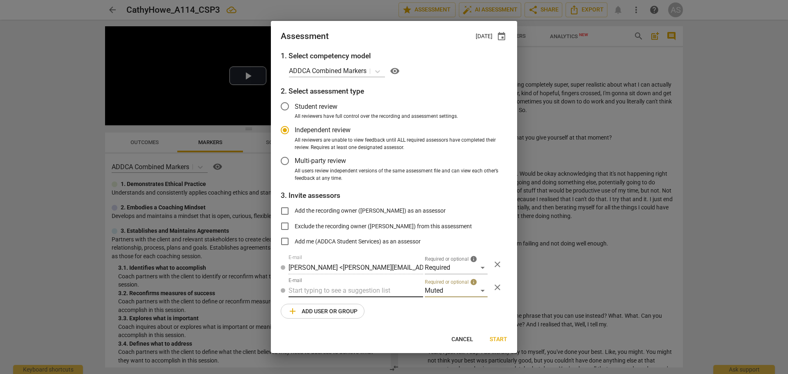
click at [401, 295] on input "text" at bounding box center [356, 290] width 135 height 13
type input "A-114"
click at [379, 305] on div "Advanced A-114 CSPs" at bounding box center [356, 307] width 135 height 20
radio input "false"
type input "Advanced A-114 CSPs"
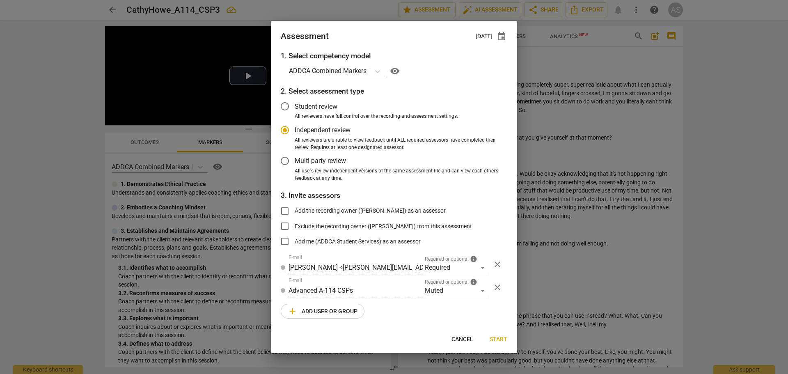
click at [502, 342] on span "Start" at bounding box center [499, 339] width 18 height 8
radio input "false"
type input "[PERSON_NAME] <[PERSON_NAME][EMAIL_ADDRESS][DOMAIN_NAME]>"
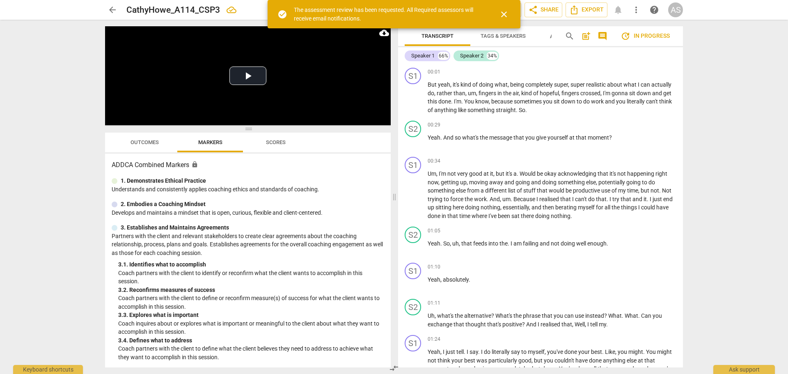
click at [114, 9] on span "arrow_back" at bounding box center [113, 10] width 10 height 10
